Goal: Communication & Community: Share content

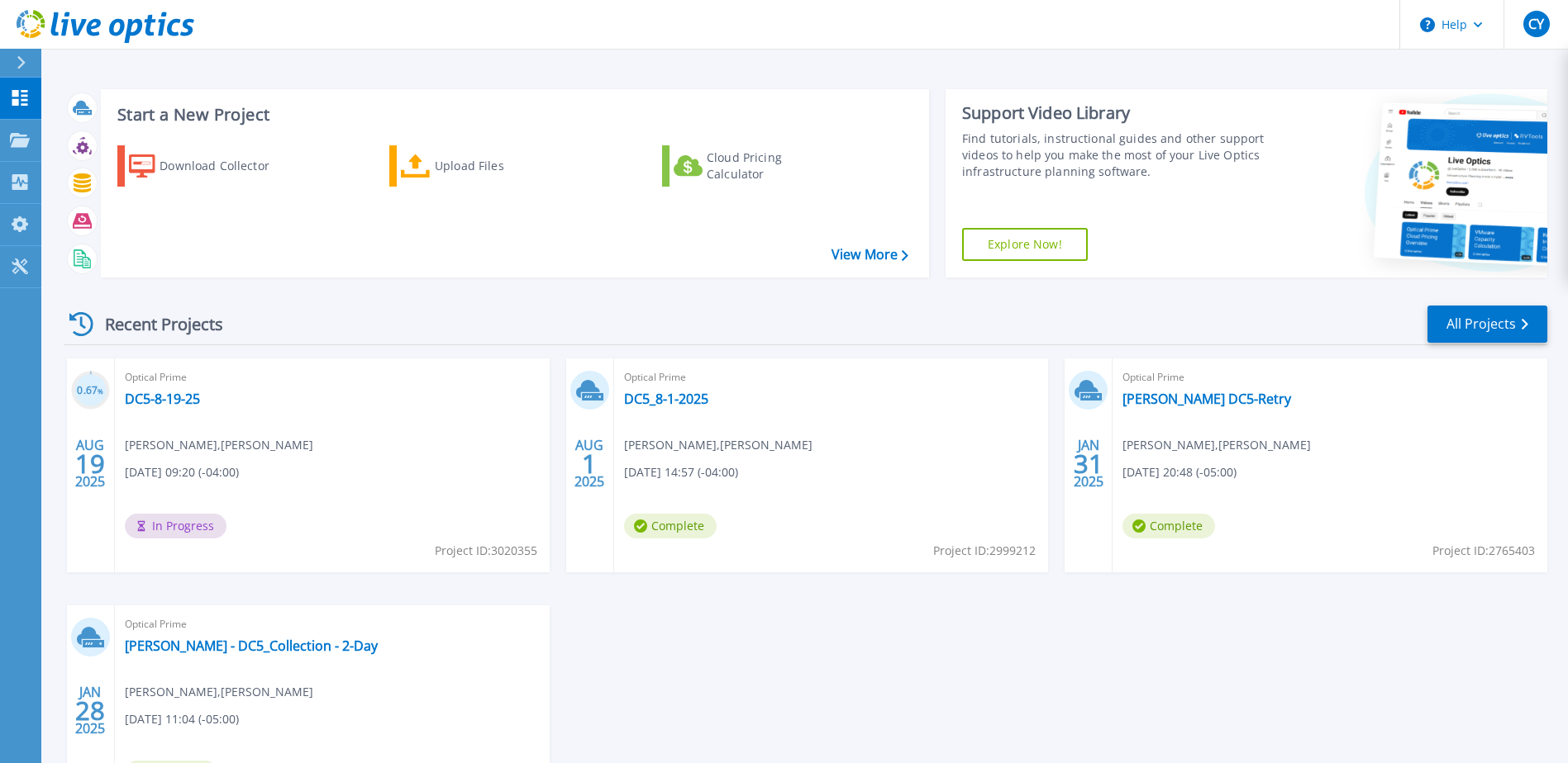
click at [289, 439] on div "Optical Prime DC5-8-19-25 Chris Yousif , Waltonen 08/19/2025, 09:20 (-04:00) In…" at bounding box center [333, 465] width 435 height 214
click at [168, 398] on link "DC5-8-19-25" at bounding box center [162, 399] width 75 height 17
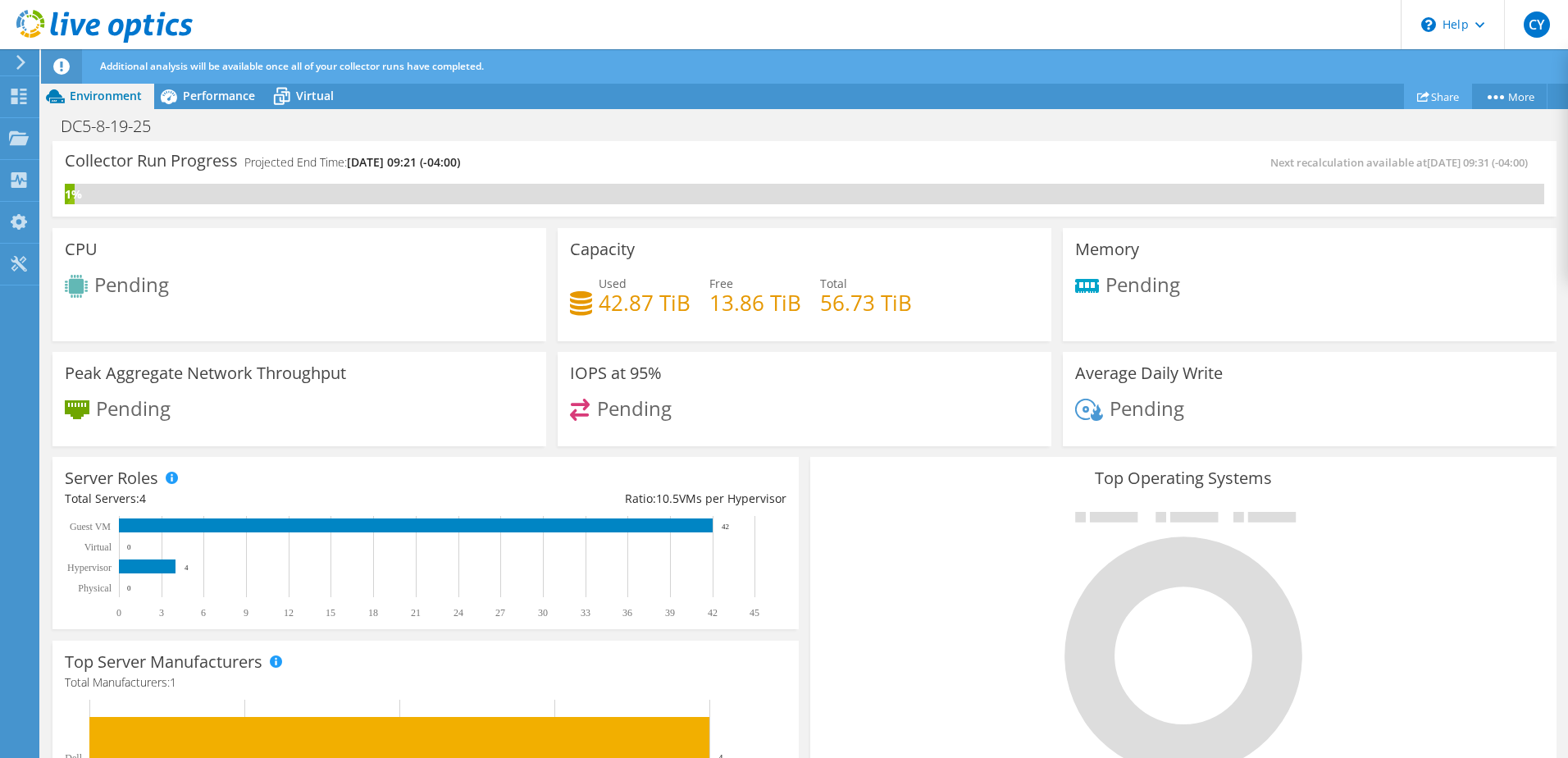
click at [1425, 92] on link "Share" at bounding box center [1438, 97] width 68 height 25
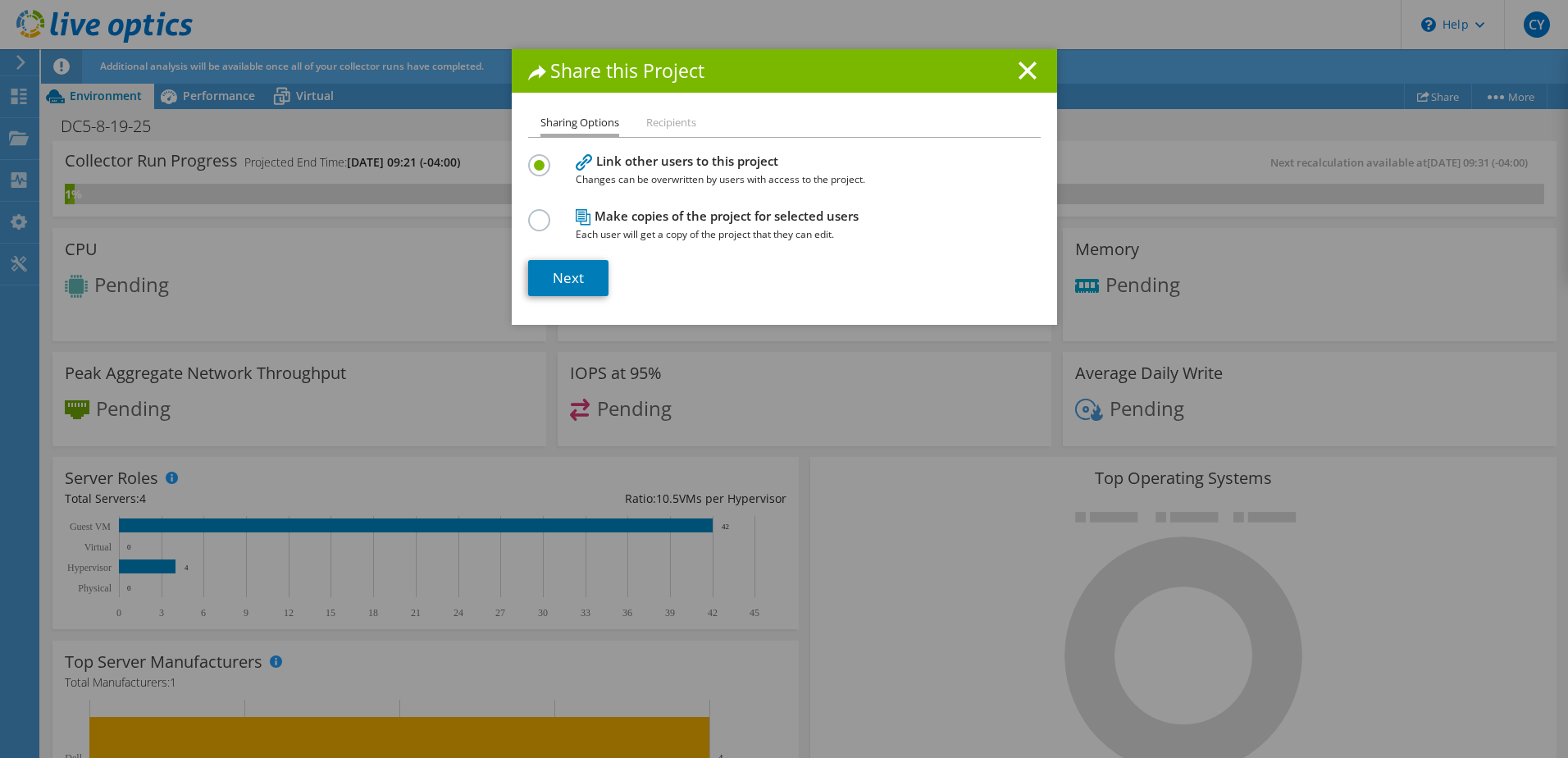
click at [660, 122] on li "Recipients" at bounding box center [672, 124] width 50 height 20
click at [564, 270] on link "Next" at bounding box center [569, 278] width 81 height 36
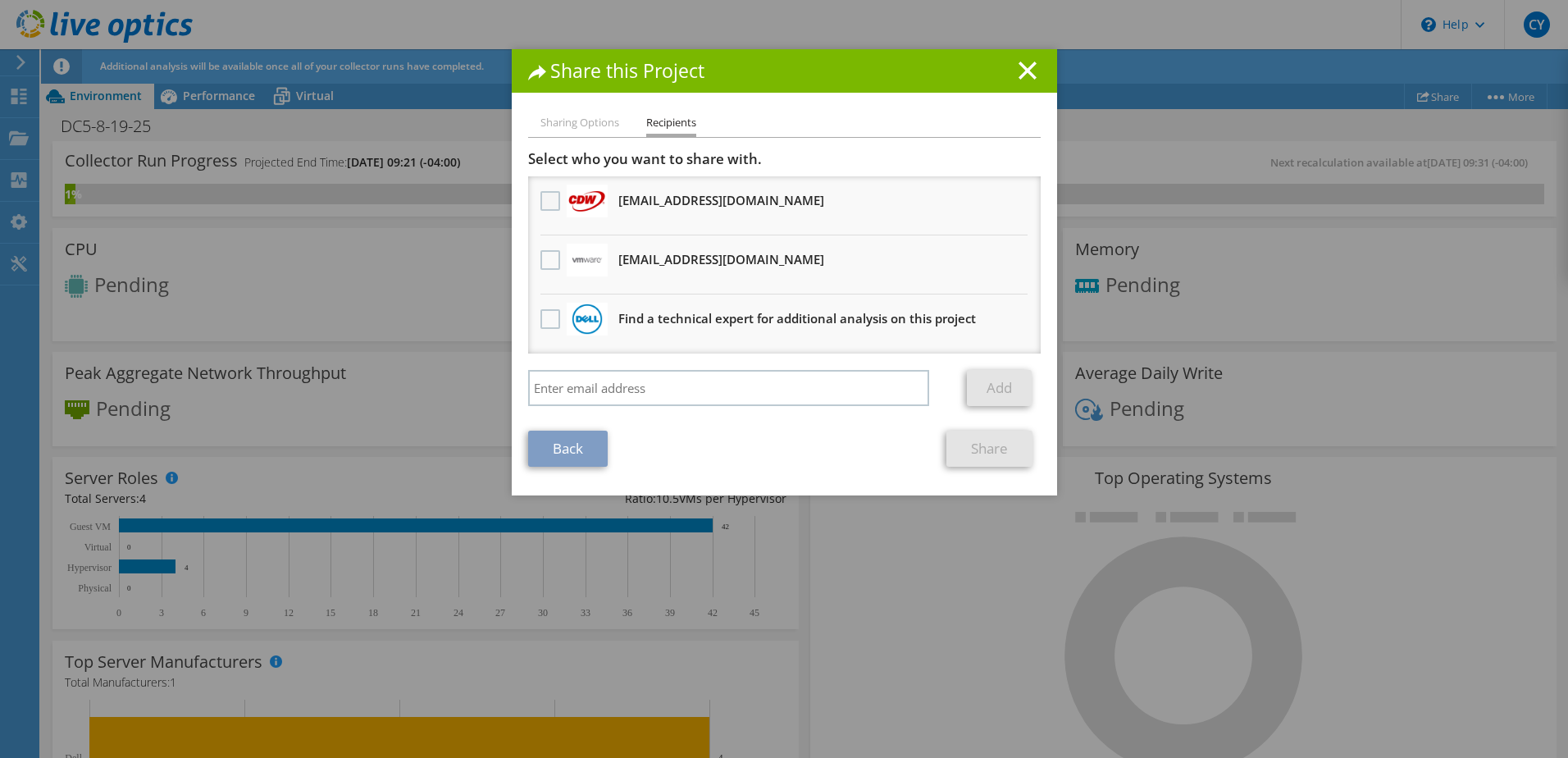
click at [542, 203] on label at bounding box center [553, 201] width 24 height 19
click at [0, 0] on input "checkbox" at bounding box center [0, 0] width 0 height 0
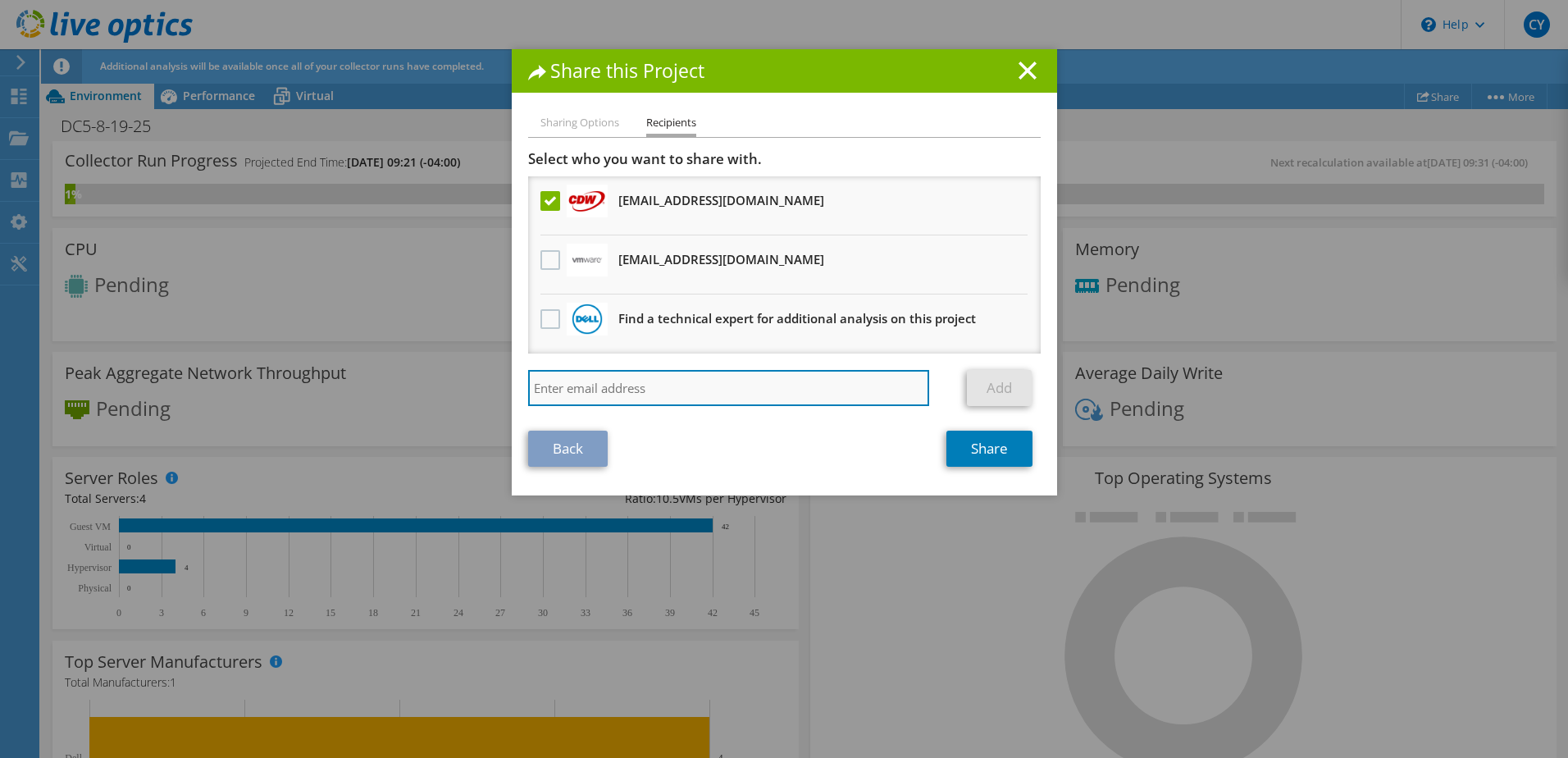
click at [620, 393] on input "search" at bounding box center [729, 387] width 402 height 36
type input "du"
drag, startPoint x: 632, startPoint y: 389, endPoint x: 480, endPoint y: 394, distance: 152.1
click at [480, 394] on div "Share this Project Sharing Options Recipients Link other users to this project …" at bounding box center [784, 379] width 1568 height 660
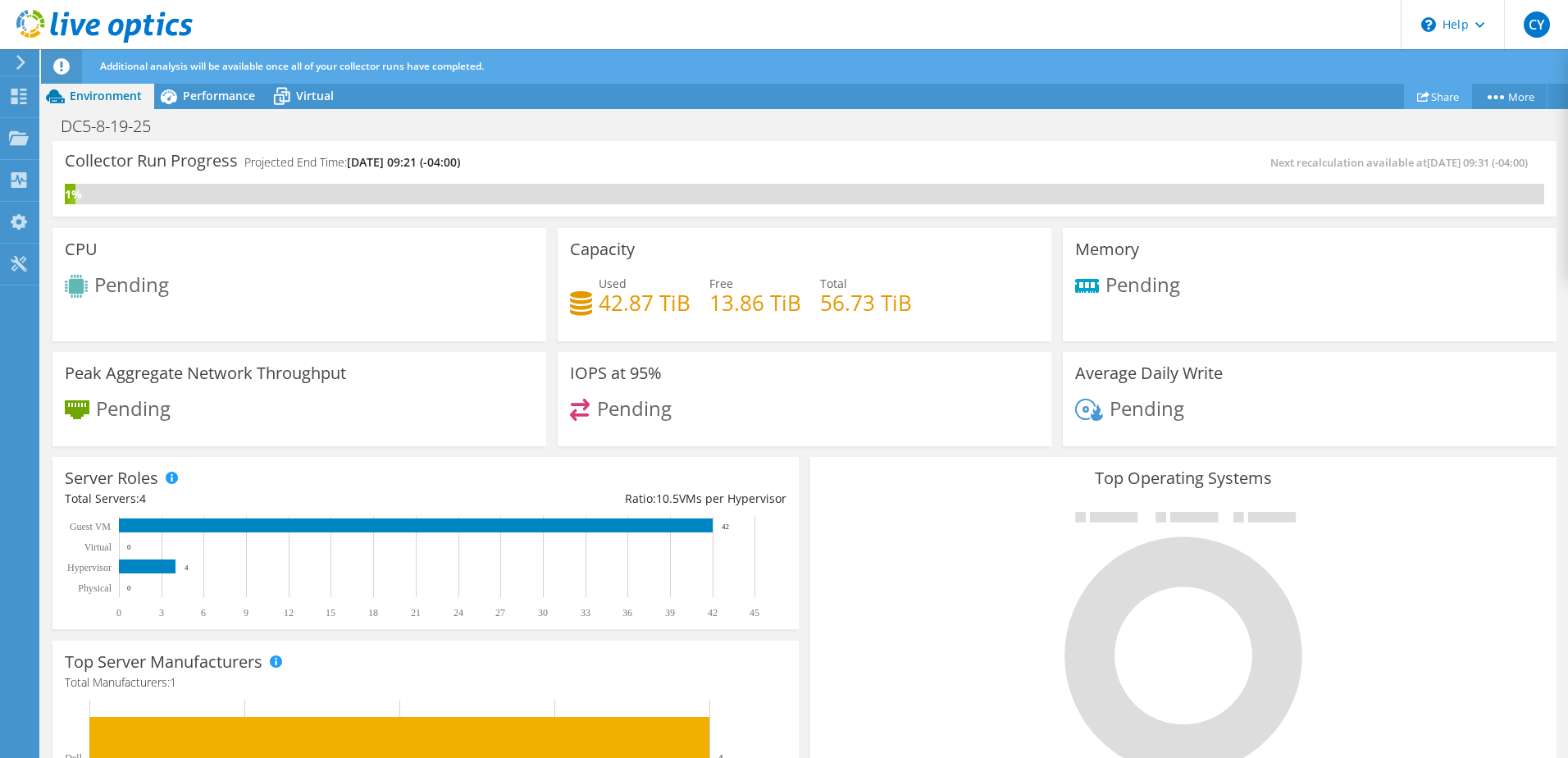
click at [1441, 100] on link "Share" at bounding box center [1438, 97] width 68 height 25
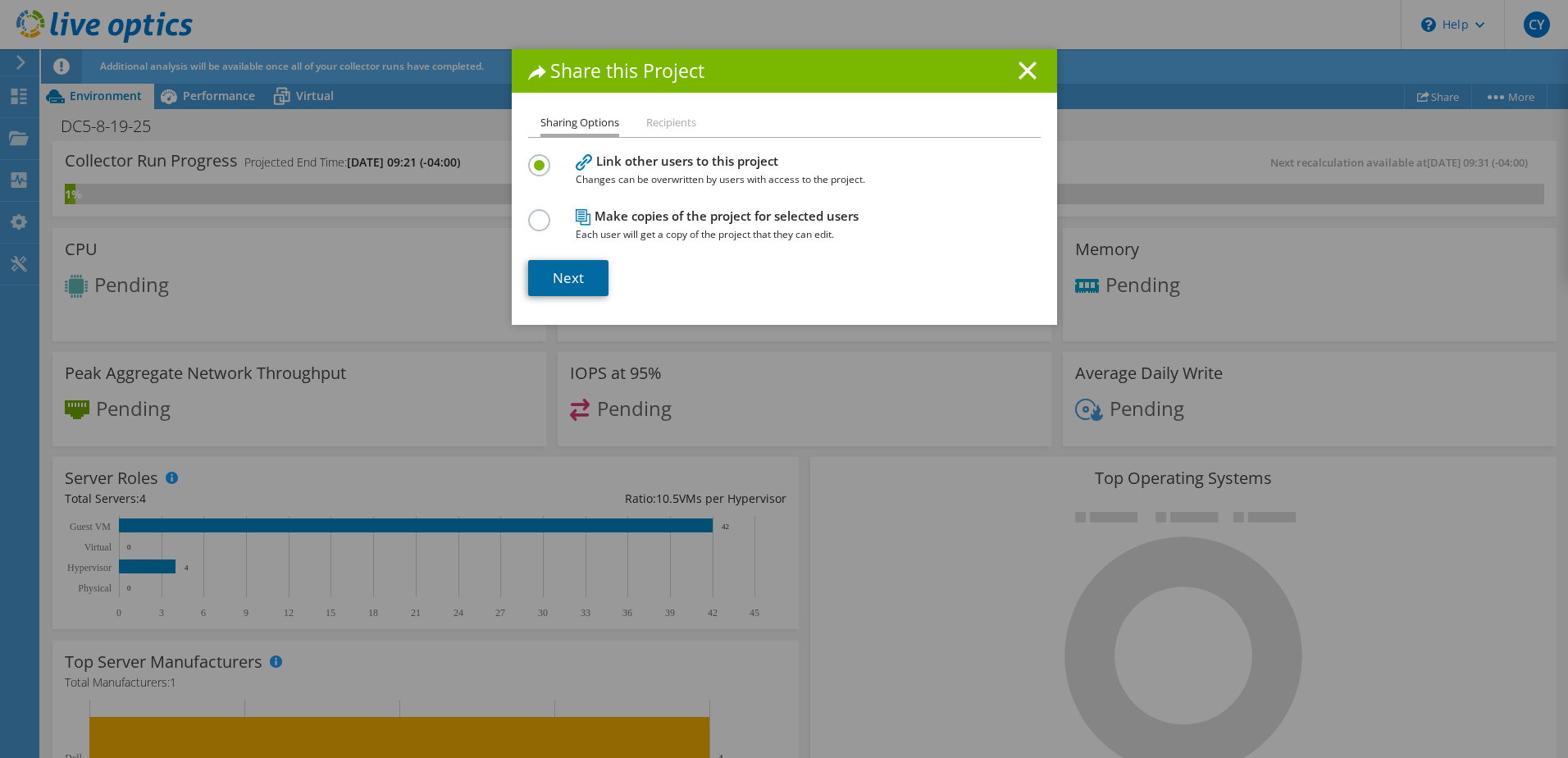
click at [554, 281] on link "Next" at bounding box center [569, 278] width 81 height 36
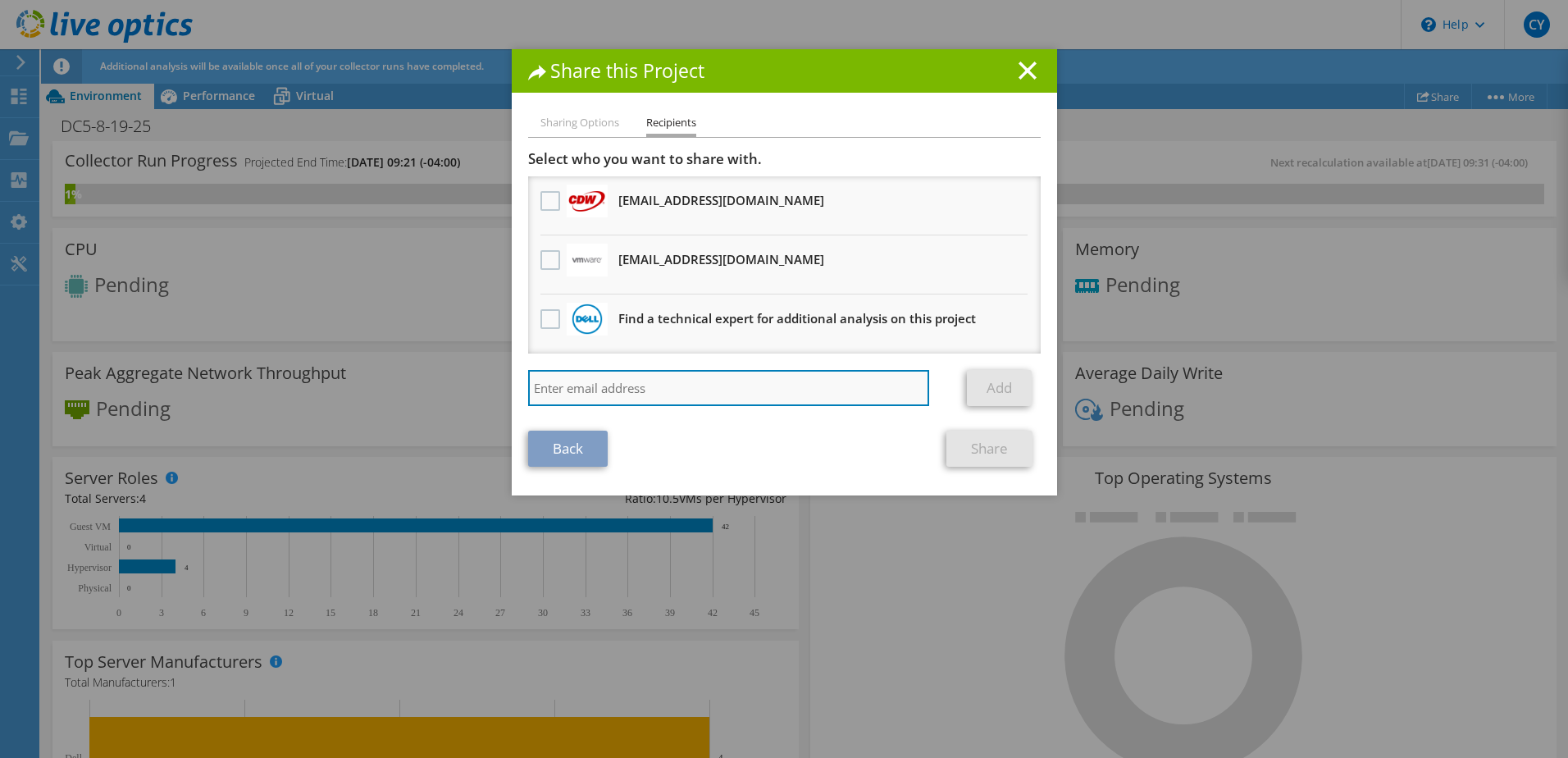
click at [565, 389] on input "search" at bounding box center [729, 387] width 402 height 36
paste input "[EMAIL_ADDRESS][PERSON_NAME][DOMAIN_NAME]"
type input "[EMAIL_ADDRESS][PERSON_NAME][DOMAIN_NAME]"
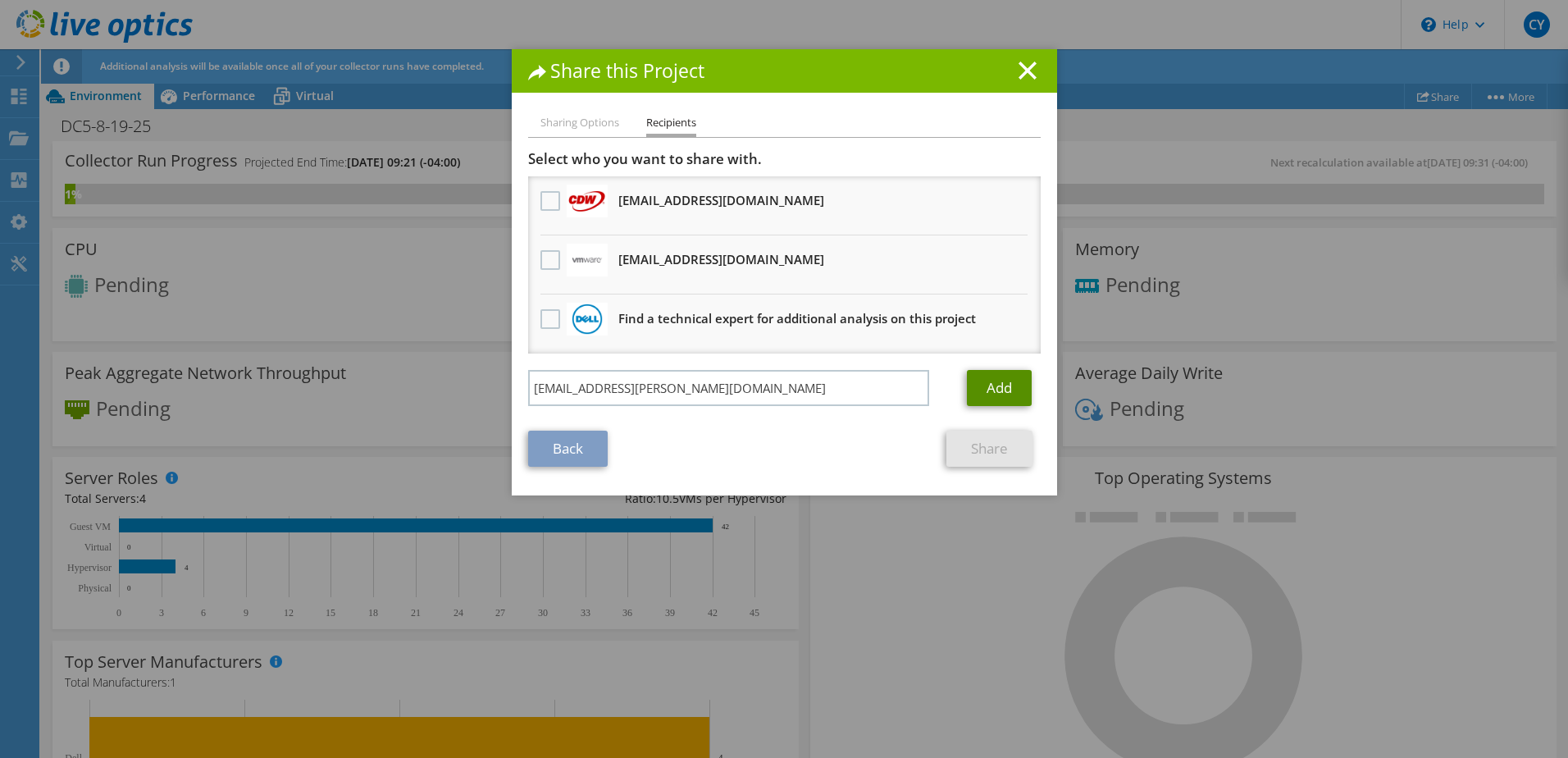
click at [983, 383] on link "Add" at bounding box center [999, 387] width 65 height 36
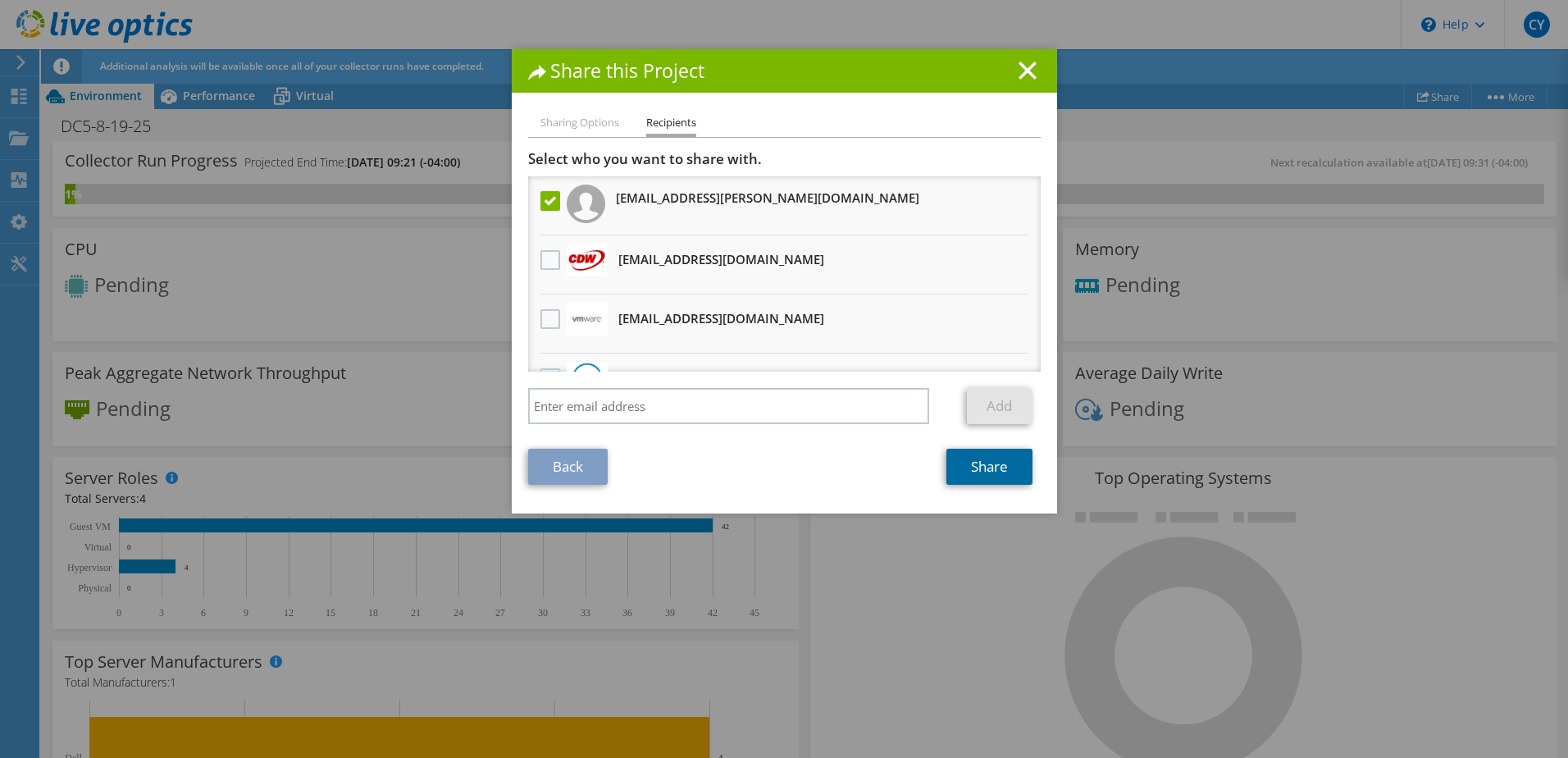
click at [990, 467] on link "Share" at bounding box center [989, 466] width 87 height 36
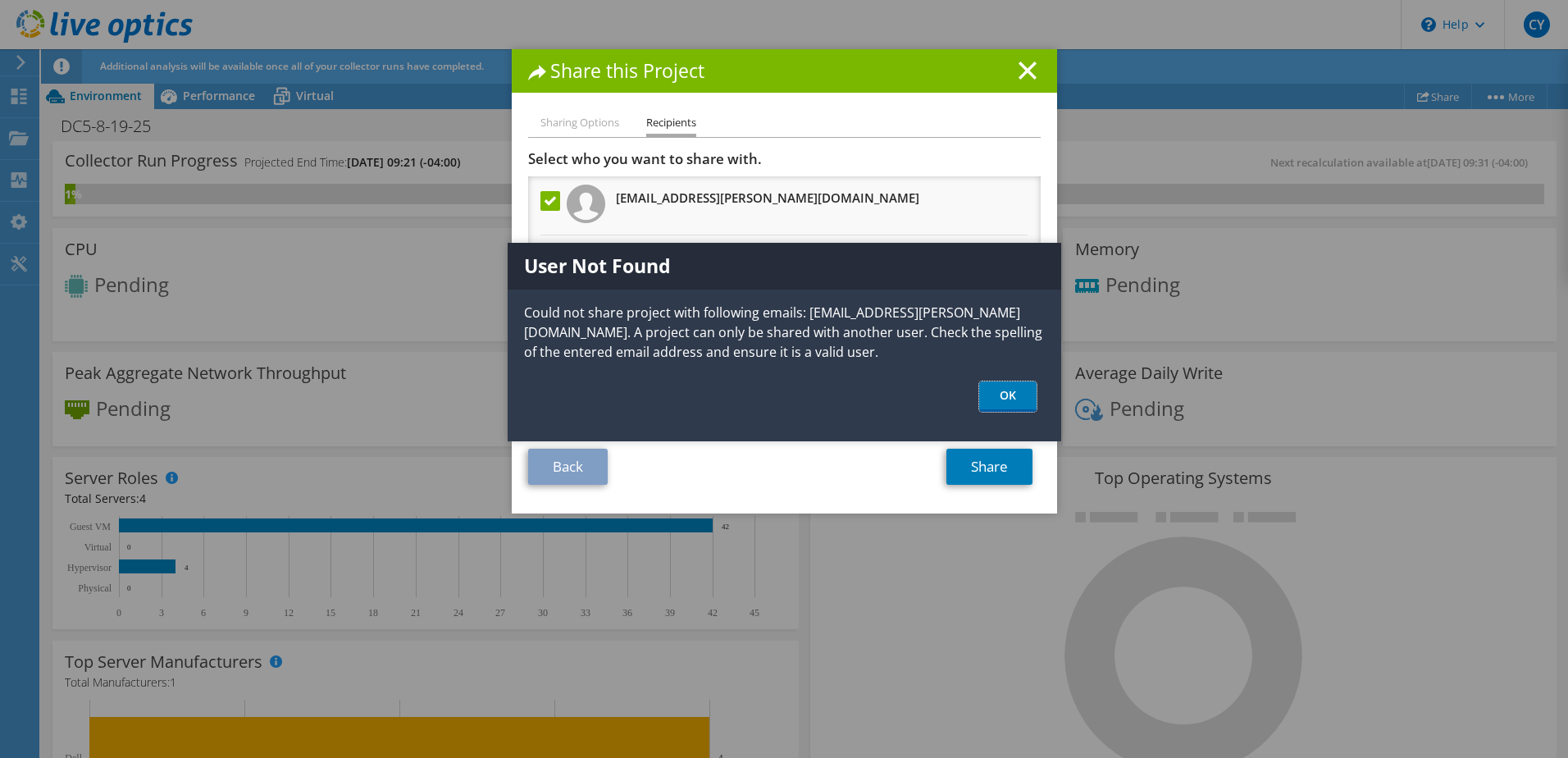
drag, startPoint x: 1023, startPoint y: 390, endPoint x: 915, endPoint y: 380, distance: 108.5
click at [1021, 390] on link "OK" at bounding box center [1008, 397] width 57 height 30
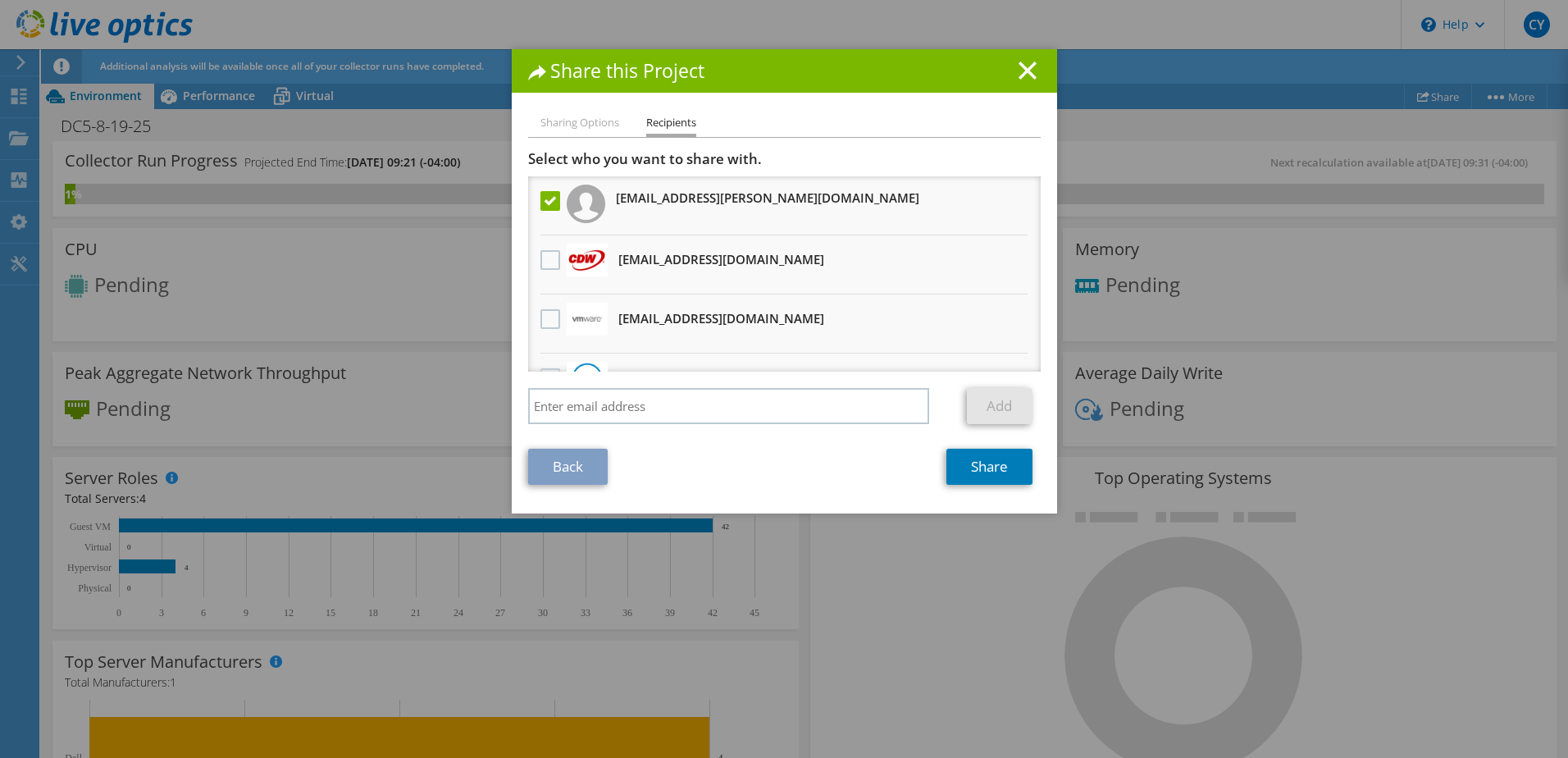
click at [550, 207] on label at bounding box center [553, 201] width 24 height 19
click at [0, 0] on input "checkbox" at bounding box center [0, 0] width 0 height 0
click at [543, 257] on label at bounding box center [553, 260] width 24 height 19
click at [0, 0] on input "checkbox" at bounding box center [0, 0] width 0 height 0
click at [970, 469] on link "Share" at bounding box center [989, 466] width 87 height 36
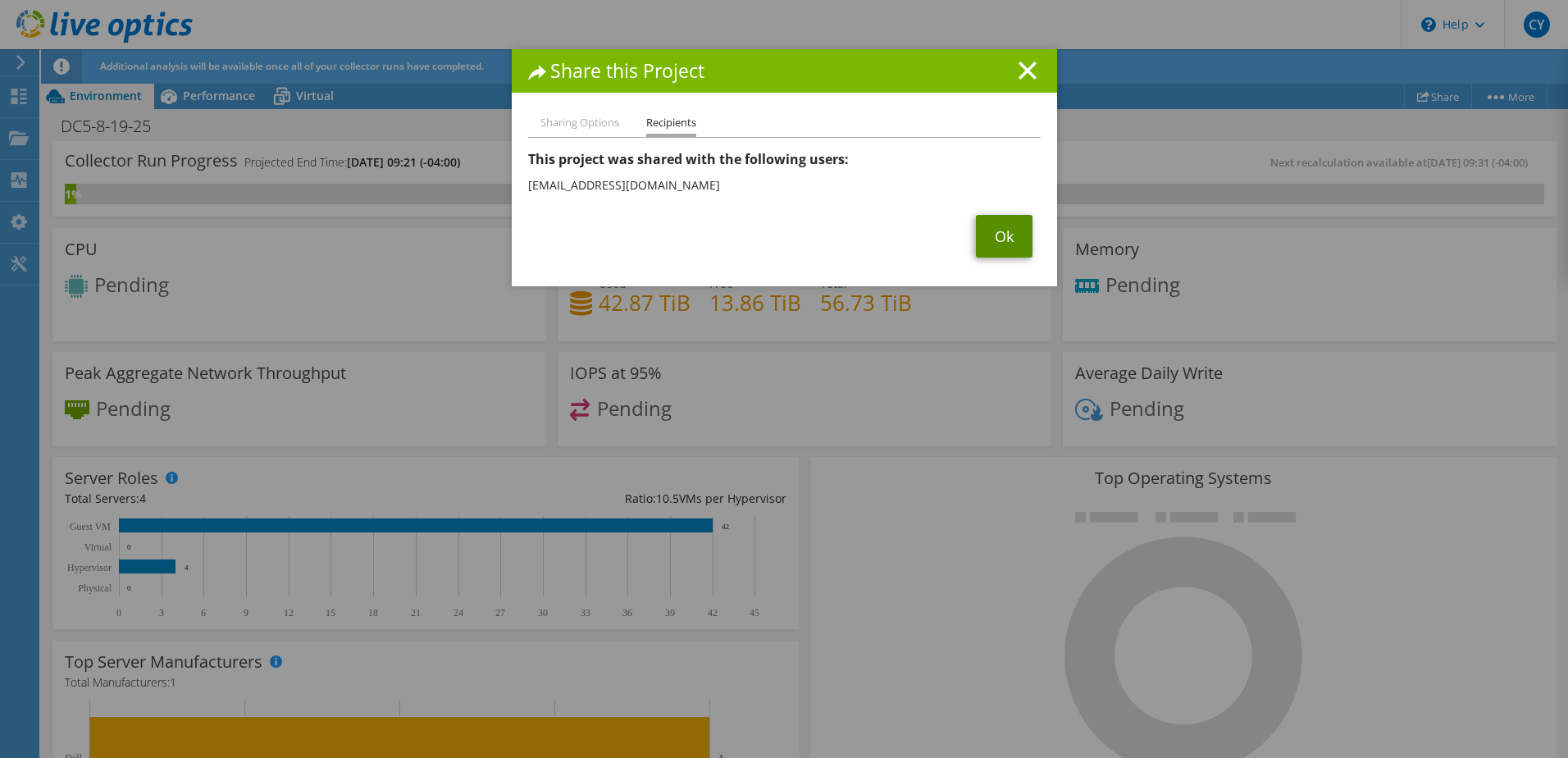
click at [1009, 243] on link "Ok" at bounding box center [1004, 236] width 56 height 43
